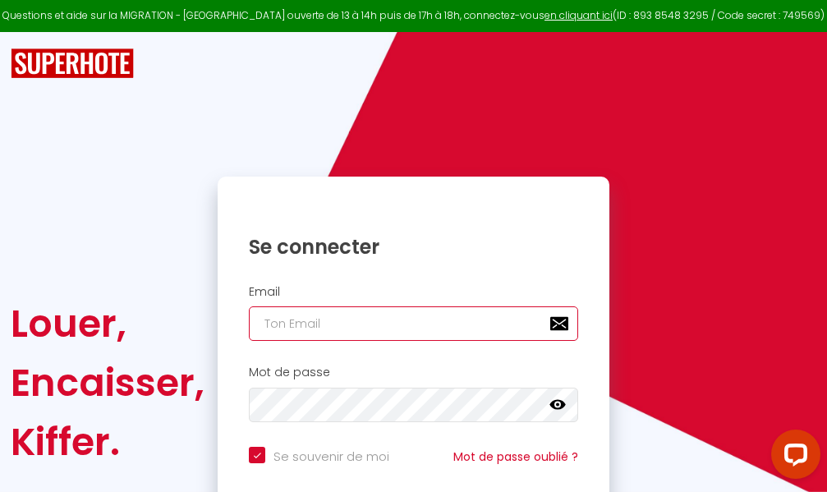
click at [437, 321] on input "email" at bounding box center [413, 323] width 329 height 34
type input "m"
checkbox input "true"
type input "ma"
checkbox input "true"
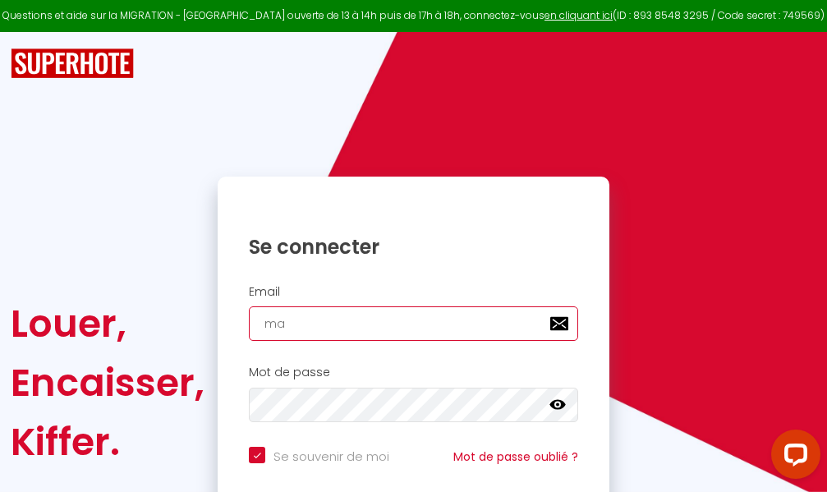
type input "mar"
checkbox input "true"
type input "marc"
checkbox input "true"
type input "marcd"
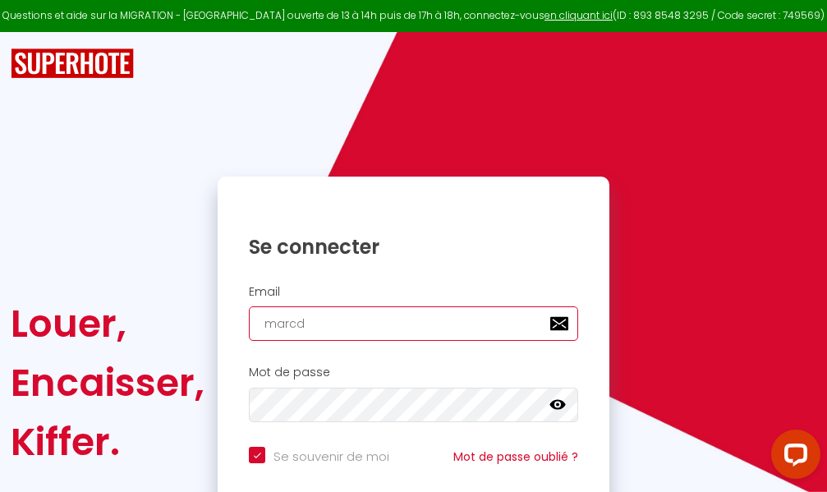
checkbox input "true"
type input "marcdp"
checkbox input "true"
type input "marcdpo"
checkbox input "true"
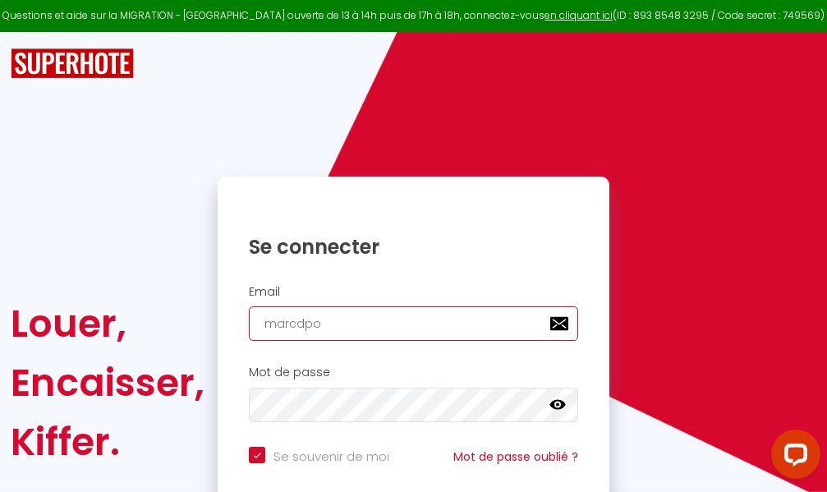
type input "marcdpoz"
checkbox input "true"
type input "marcdpoz."
checkbox input "true"
type input "marcdpoz.l"
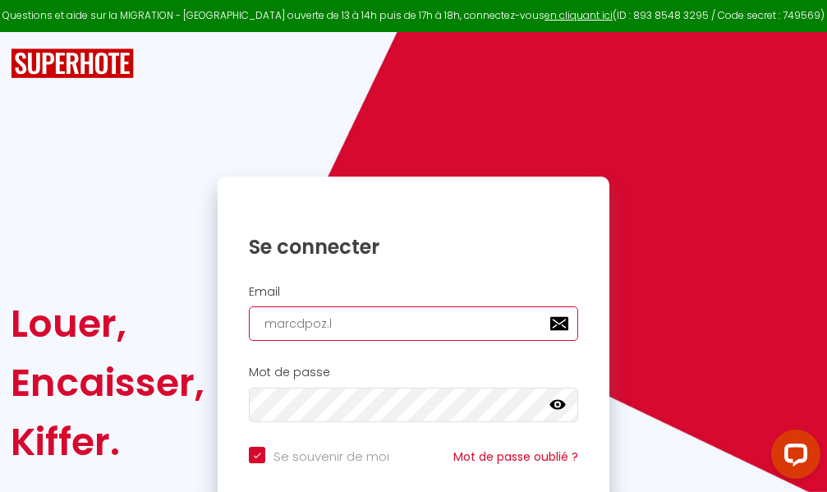
checkbox input "true"
type input "marcdpoz.lo"
checkbox input "true"
type input "marcdpoz.loc"
checkbox input "true"
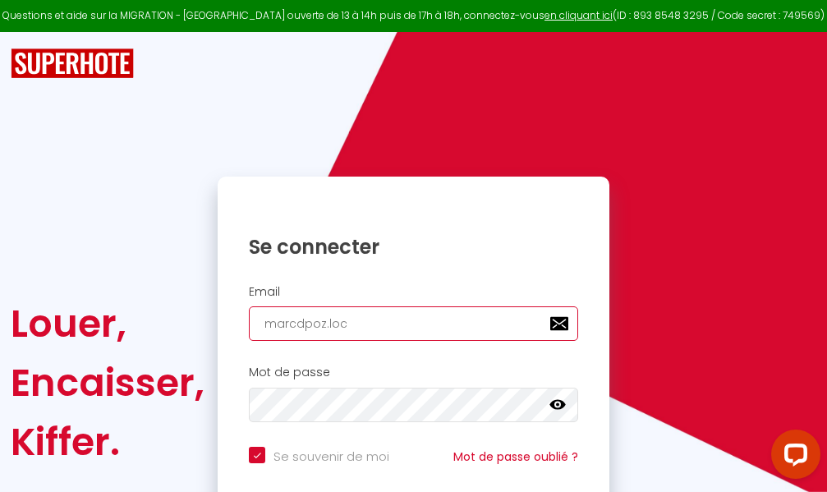
type input "marcdpoz.loca"
checkbox input "true"
type input "marcdpoz.locat"
checkbox input "true"
type input "marcdpoz.locati"
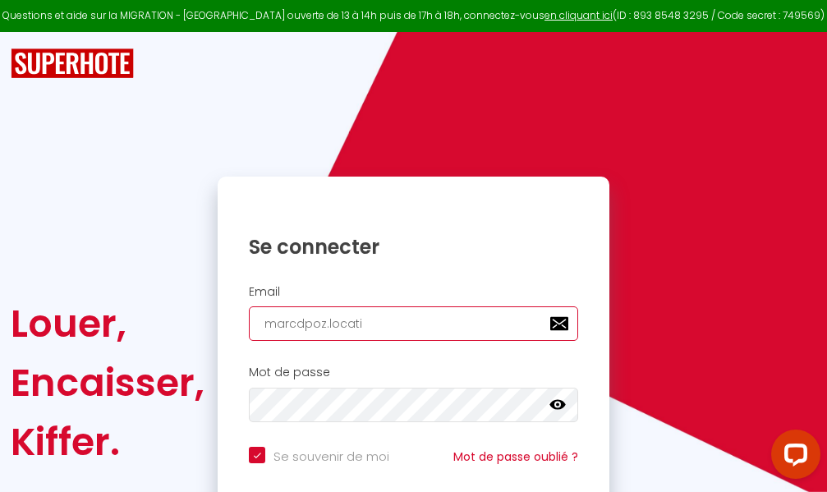
checkbox input "true"
type input "marcdpoz.locatio"
checkbox input "true"
type input "marcdpoz.location"
checkbox input "true"
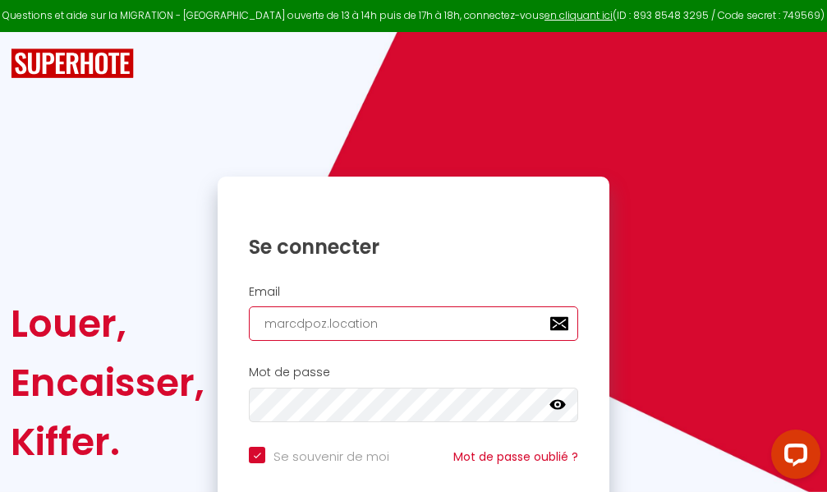
type input "marcdpoz.location@"
checkbox input "true"
type input "marcdpoz.location@g"
checkbox input "true"
type input "marcdpoz.location@gm"
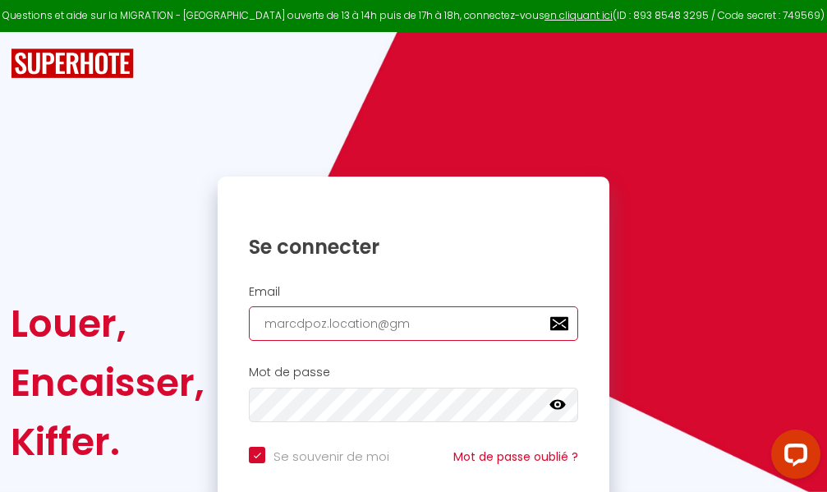
checkbox input "true"
type input "marcdpoz.location@gma"
checkbox input "true"
type input "marcdpoz.location@gmai"
checkbox input "true"
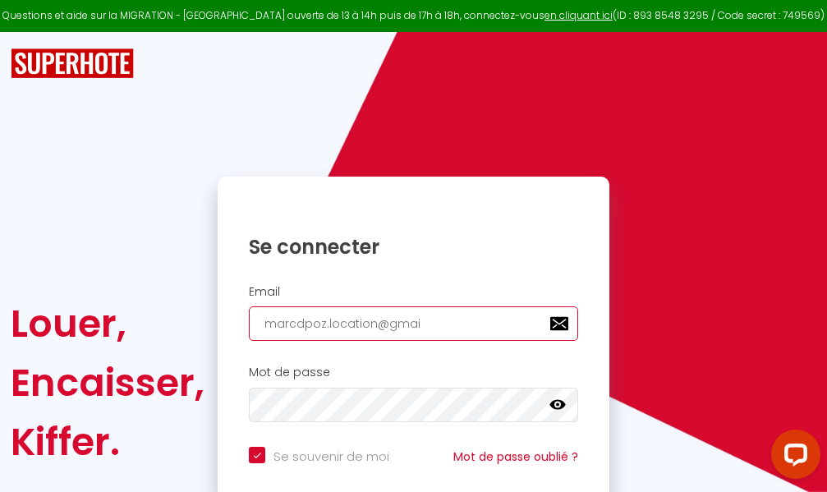
type input "[EMAIL_ADDRESS]"
checkbox input "true"
type input "[EMAIL_ADDRESS]."
checkbox input "true"
type input "marcdpoz.location@gmail.c"
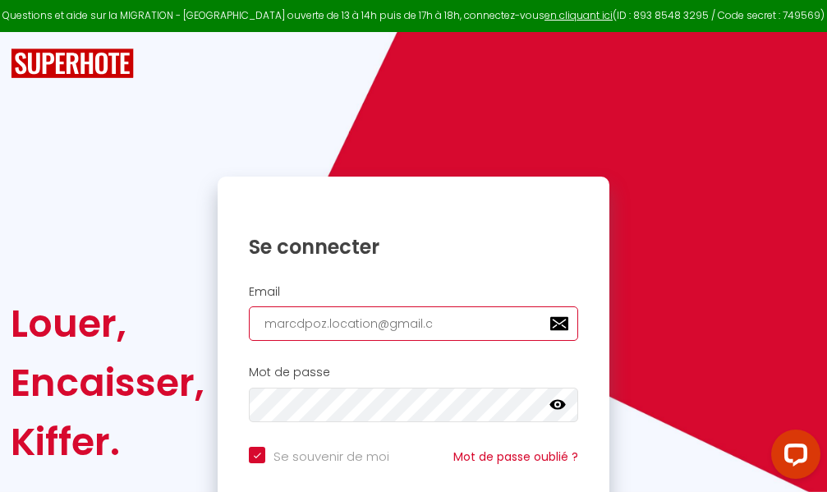
checkbox input "true"
type input "[EMAIL_ADDRESS][DOMAIN_NAME]"
checkbox input "true"
type input "[EMAIL_ADDRESS][DOMAIN_NAME]"
checkbox input "true"
